Goal: Task Accomplishment & Management: Use online tool/utility

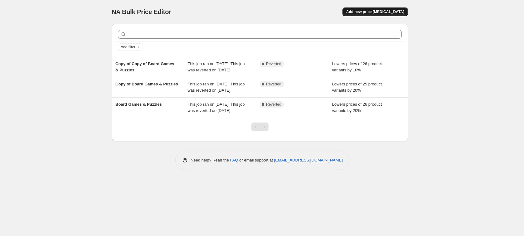
click at [382, 14] on button "Add new price [MEDICAL_DATA]" at bounding box center [374, 11] width 65 height 9
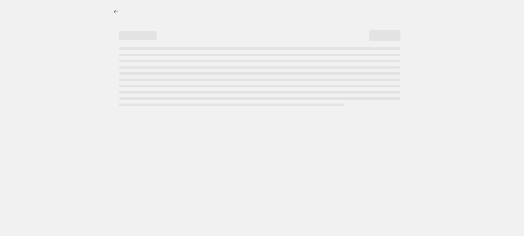
select select "percentage"
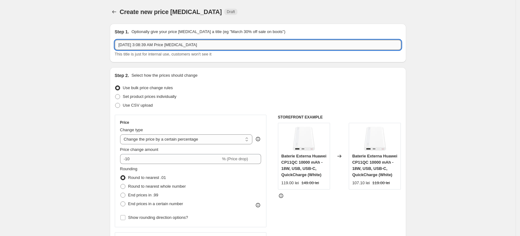
click at [175, 46] on input "[DATE] 3:08:39 AM Price [MEDICAL_DATA]" at bounding box center [258, 45] width 286 height 10
click at [175, 46] on input "Aug 19, 2025, 3:08:39 AM Price change job" at bounding box center [258, 45] width 286 height 10
type input "Summer Sale 20%"
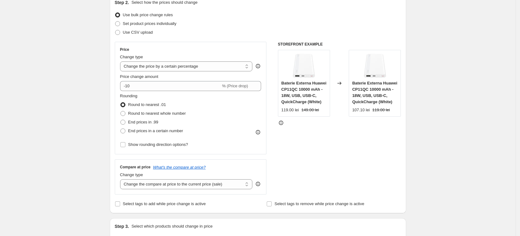
scroll to position [78, 0]
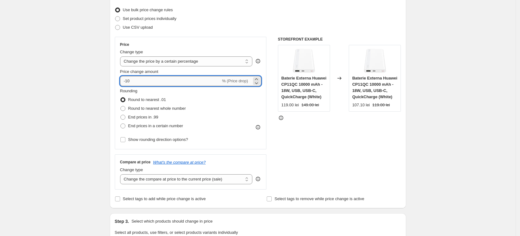
drag, startPoint x: 137, startPoint y: 80, endPoint x: 128, endPoint y: 83, distance: 9.4
click at [128, 83] on input "-10" at bounding box center [170, 81] width 101 height 10
type input "-20"
click at [243, 83] on span "% (Price drop)" at bounding box center [235, 81] width 26 height 5
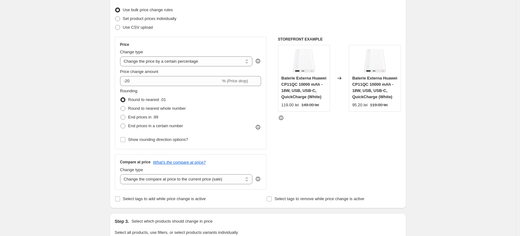
click at [125, 109] on span at bounding box center [122, 108] width 5 height 5
click at [121, 106] on input "Round to nearest whole number" at bounding box center [120, 106] width 0 height 0
radio input "true"
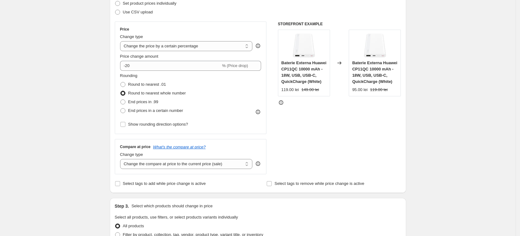
scroll to position [117, 0]
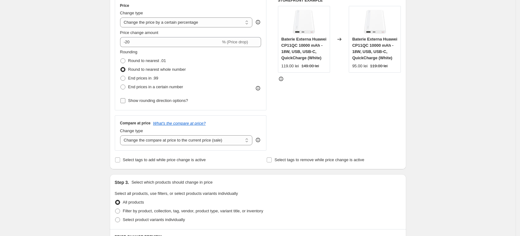
click at [123, 100] on input "Show rounding direction options?" at bounding box center [122, 100] width 5 height 5
checkbox input "true"
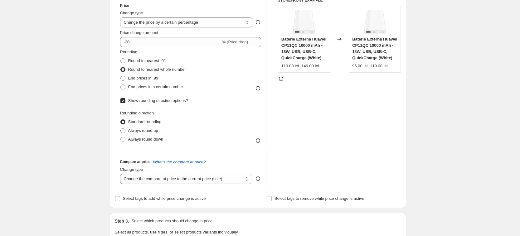
click at [124, 132] on span at bounding box center [122, 130] width 5 height 5
click at [121, 128] on input "Always round up" at bounding box center [120, 128] width 0 height 0
radio input "true"
click at [125, 139] on span at bounding box center [122, 139] width 5 height 5
click at [121, 137] on input "Always round down" at bounding box center [120, 137] width 0 height 0
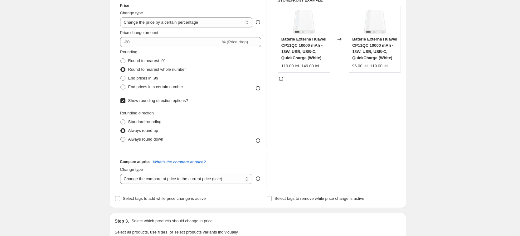
radio input "true"
click at [124, 100] on input "Show rounding direction options?" at bounding box center [122, 100] width 5 height 5
checkbox input "false"
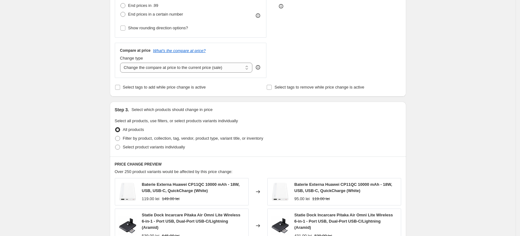
scroll to position [195, 0]
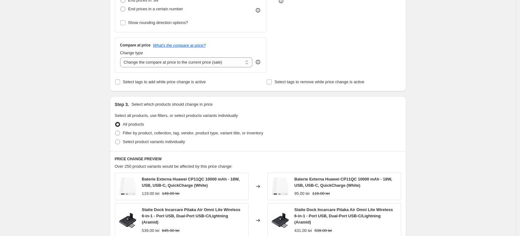
click at [80, 75] on div "Create new price change job. This page is ready Create new price change job Dra…" at bounding box center [257, 125] width 515 height 640
click at [74, 86] on div "Create new price change job. This page is ready Create new price change job Dra…" at bounding box center [257, 125] width 515 height 640
click at [74, 85] on div "Create new price change job. This page is ready Create new price change job Dra…" at bounding box center [257, 125] width 515 height 640
drag, startPoint x: 76, startPoint y: 82, endPoint x: 18, endPoint y: 77, distance: 58.8
drag, startPoint x: 18, startPoint y: 77, endPoint x: 11, endPoint y: 72, distance: 8.4
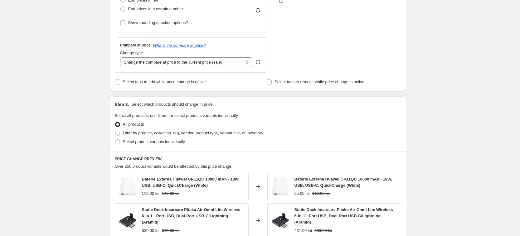
click at [11, 72] on div "Create new price change job. This page is ready Create new price change job Dra…" at bounding box center [257, 125] width 515 height 640
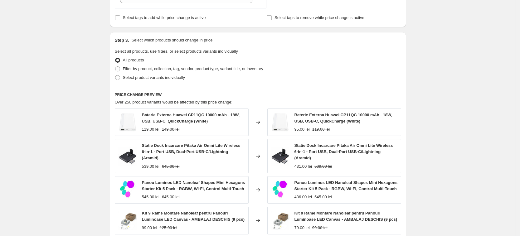
scroll to position [273, 0]
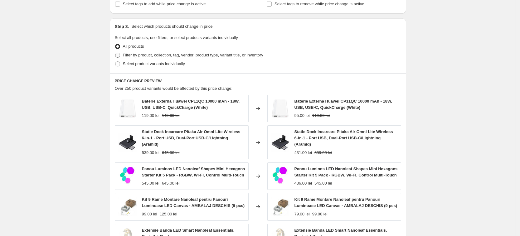
click at [120, 55] on span at bounding box center [117, 55] width 5 height 5
click at [115, 53] on input "Filter by product, collection, tag, vendor, product type, variant title, or inv…" at bounding box center [115, 53] width 0 height 0
radio input "true"
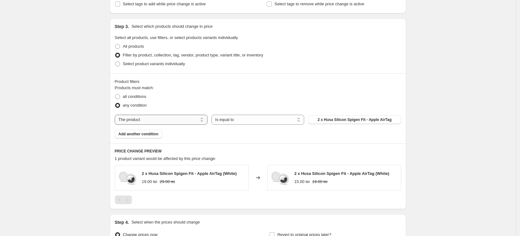
click at [186, 122] on select "The product The product's collection The product's tag The product's vendor The…" at bounding box center [161, 120] width 93 height 10
select select "tag"
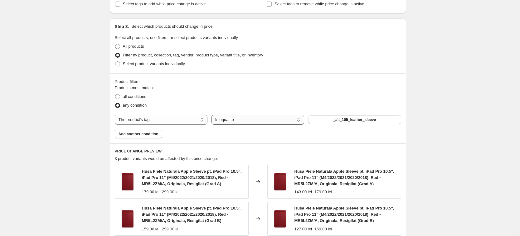
click at [248, 121] on select "Is equal to Is not equal to" at bounding box center [257, 120] width 93 height 10
select select "not_equal"
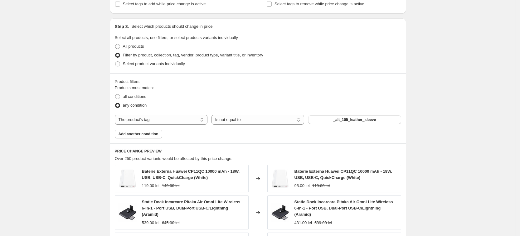
click at [346, 118] on span "_alt_105_leather_sleeve" at bounding box center [354, 119] width 43 height 5
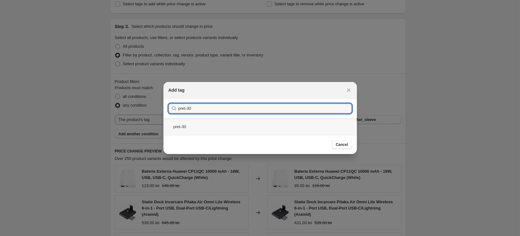
type input "pret-30"
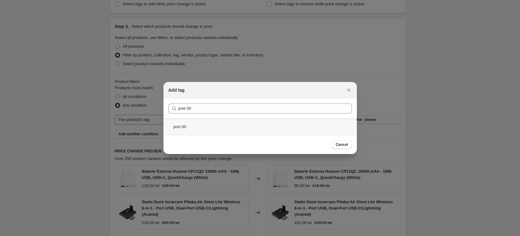
click at [190, 129] on div "pret-30" at bounding box center [259, 127] width 193 height 17
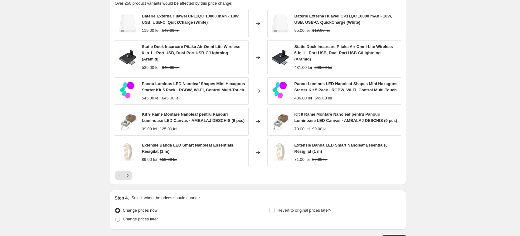
scroll to position [429, 0]
click at [134, 171] on div at bounding box center [258, 175] width 286 height 9
click at [131, 172] on icon "Next" at bounding box center [127, 175] width 6 height 6
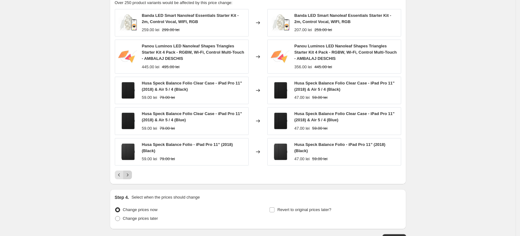
click at [131, 175] on icon "Next" at bounding box center [127, 175] width 6 height 6
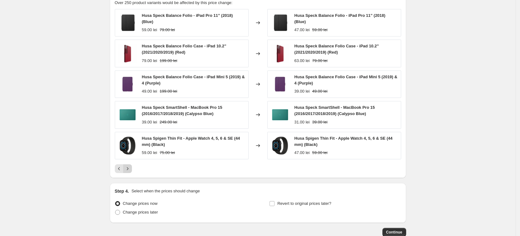
click at [131, 168] on icon "Next" at bounding box center [127, 169] width 6 height 6
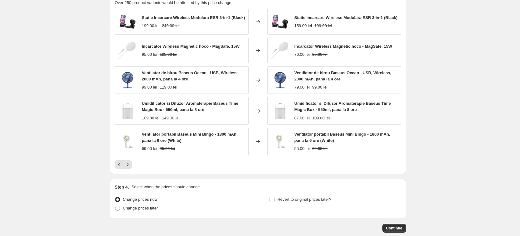
click at [131, 166] on icon "Next" at bounding box center [127, 165] width 6 height 6
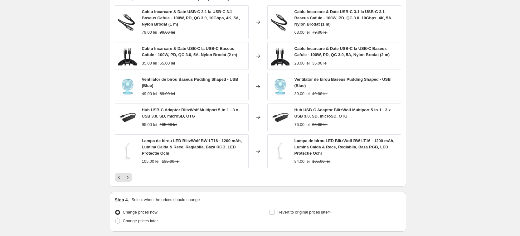
scroll to position [480, 0]
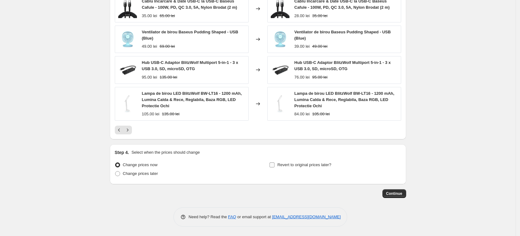
click at [274, 164] on input "Revert to original prices later?" at bounding box center [271, 164] width 5 height 5
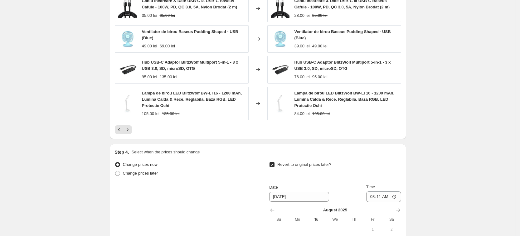
click at [274, 164] on input "Revert to original prices later?" at bounding box center [271, 164] width 5 height 5
checkbox input "false"
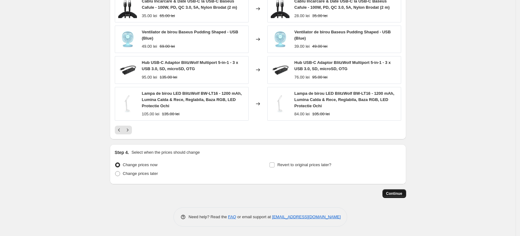
click at [394, 195] on span "Continue" at bounding box center [394, 193] width 16 height 5
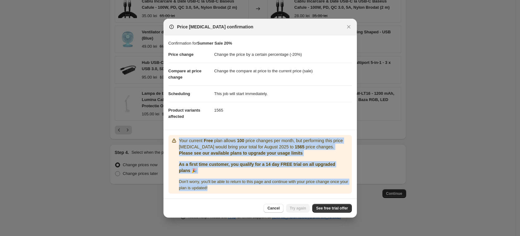
drag, startPoint x: 180, startPoint y: 140, endPoint x: 282, endPoint y: 188, distance: 113.4
click at [282, 188] on div "Your current Free plan allows 100 price changes per month, but performing this …" at bounding box center [264, 165] width 170 height 54
click at [265, 171] on p "As a first time customer, you qualify for a 14 day FREE trial on all upgraded p…" at bounding box center [264, 167] width 170 height 12
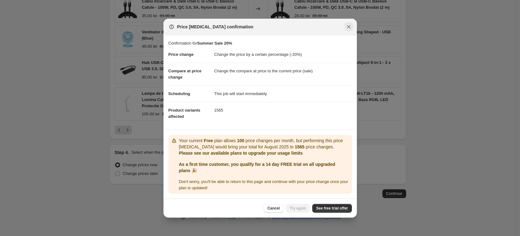
click at [350, 26] on icon "Close" at bounding box center [349, 27] width 6 height 6
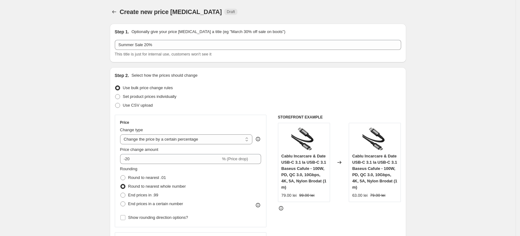
scroll to position [480, 0]
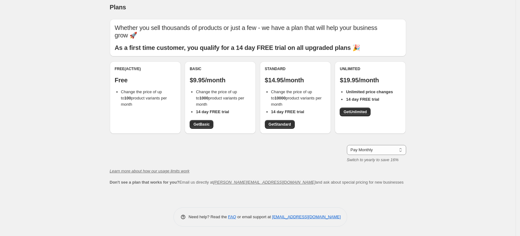
scroll to position [5, 0]
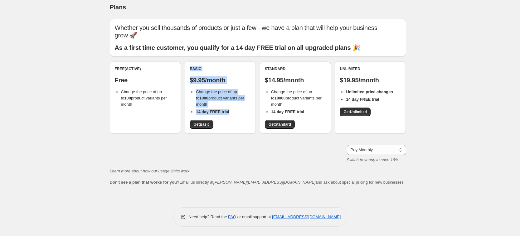
drag, startPoint x: 192, startPoint y: 69, endPoint x: 241, endPoint y: 112, distance: 65.2
click at [241, 112] on div "Basic $9.95/month Change the price of up to 1000 product variants per month 14 …" at bounding box center [220, 97] width 61 height 62
click at [233, 93] on span "Change the price of up to 1000 product variants per month" at bounding box center [220, 97] width 48 height 17
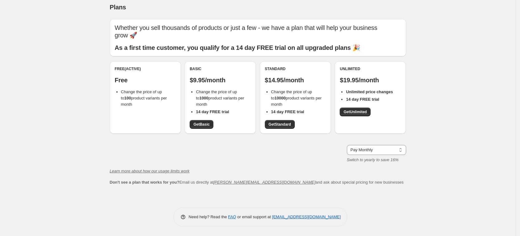
click at [67, 64] on div "Plans. This page is ready Plans Whether you sell thousands of products or just …" at bounding box center [257, 115] width 515 height 241
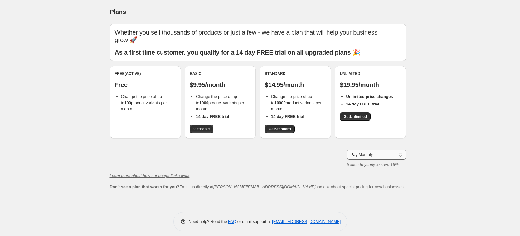
click at [390, 154] on select "Pay Monthly Pay Yearly (Save 16%)" at bounding box center [376, 155] width 59 height 10
drag, startPoint x: 390, startPoint y: 154, endPoint x: 378, endPoint y: 144, distance: 15.3
click at [390, 154] on select "Pay Monthly Pay Yearly (Save 16%)" at bounding box center [376, 155] width 59 height 10
